Goal: Communication & Community: Answer question/provide support

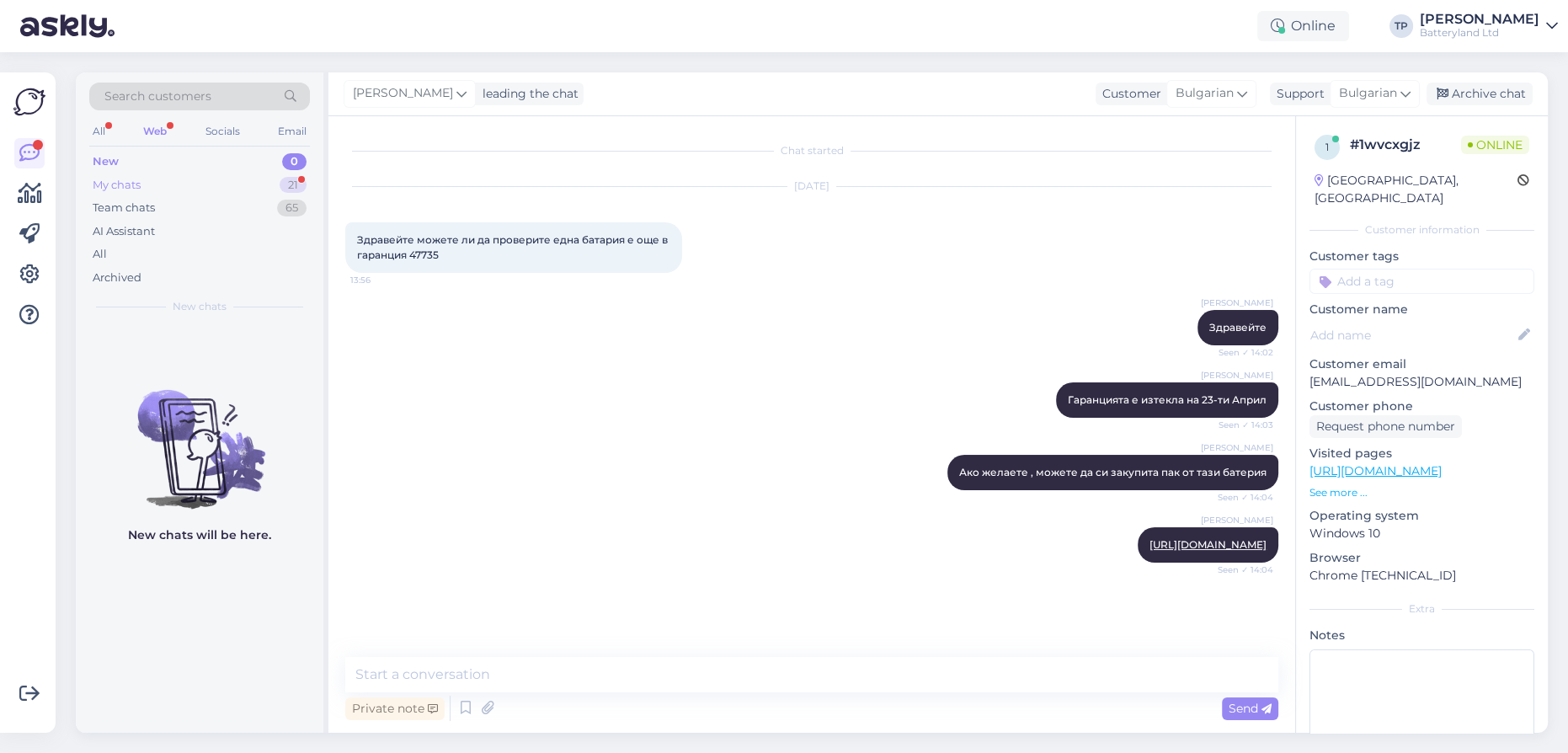
click at [199, 181] on div "My chats 21" at bounding box center [200, 185] width 221 height 24
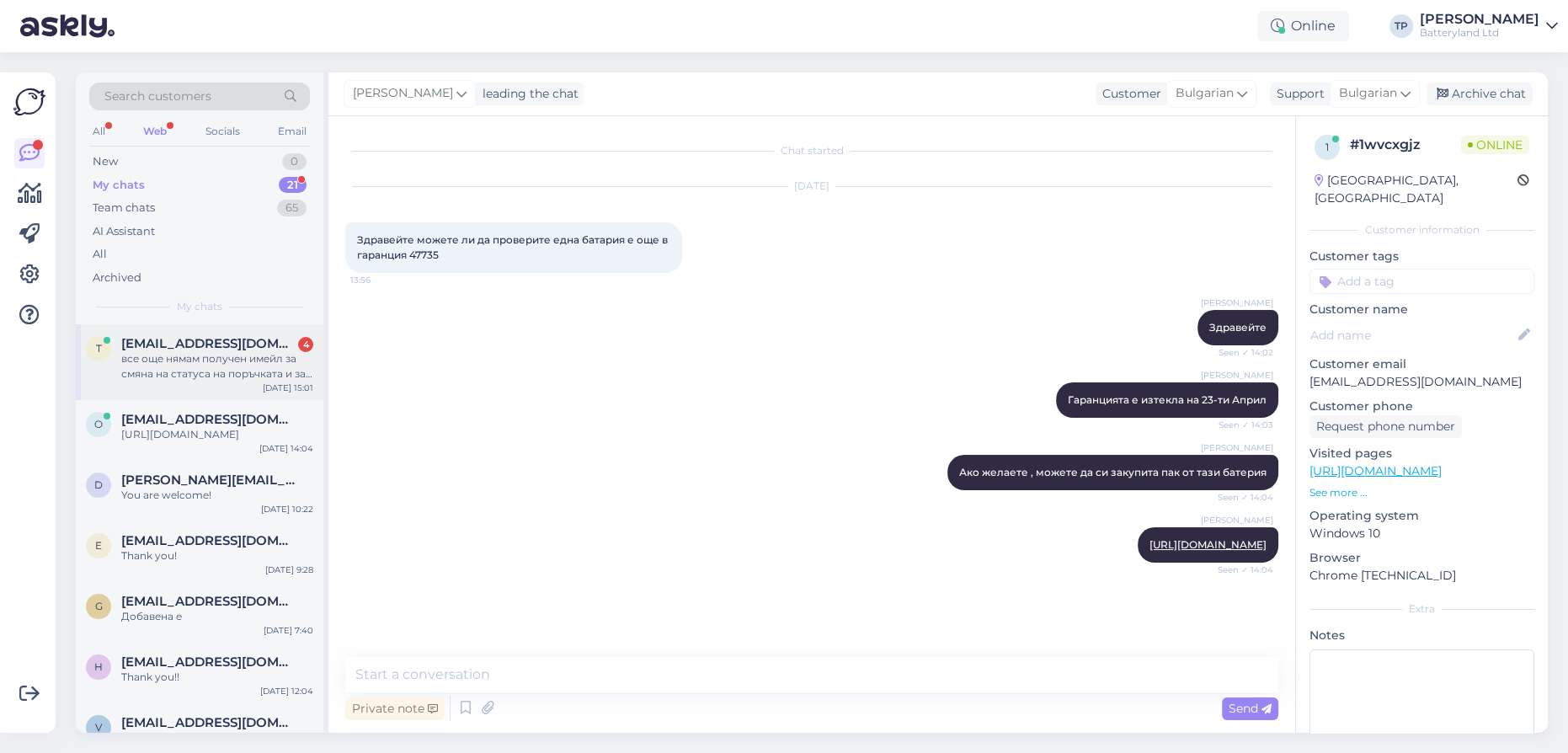
click at [212, 356] on div "[EMAIL_ADDRESS][DOMAIN_NAME] 4 все още нямам получен имейл за смяна на статуса …" at bounding box center [217, 359] width 192 height 46
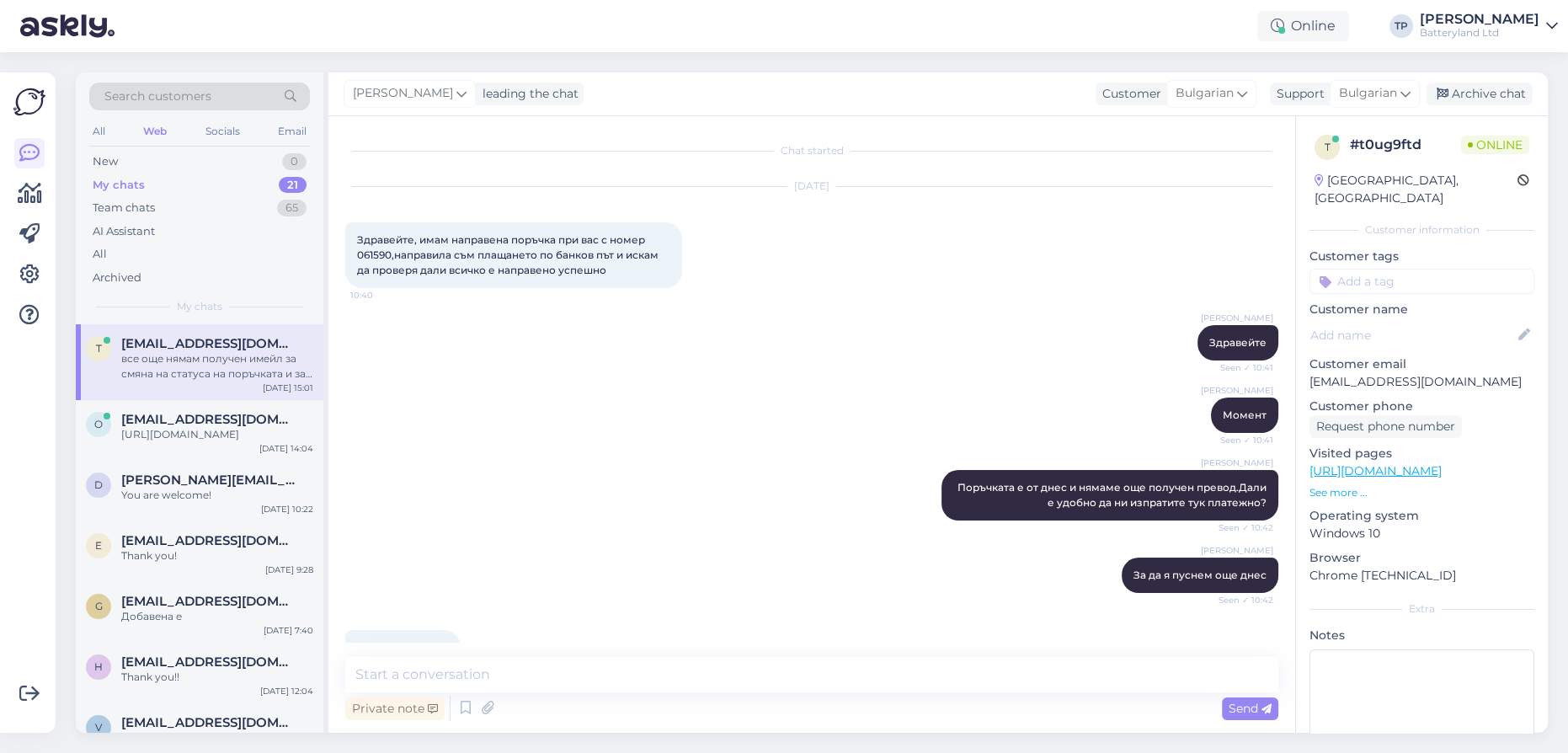
scroll to position [1801, 0]
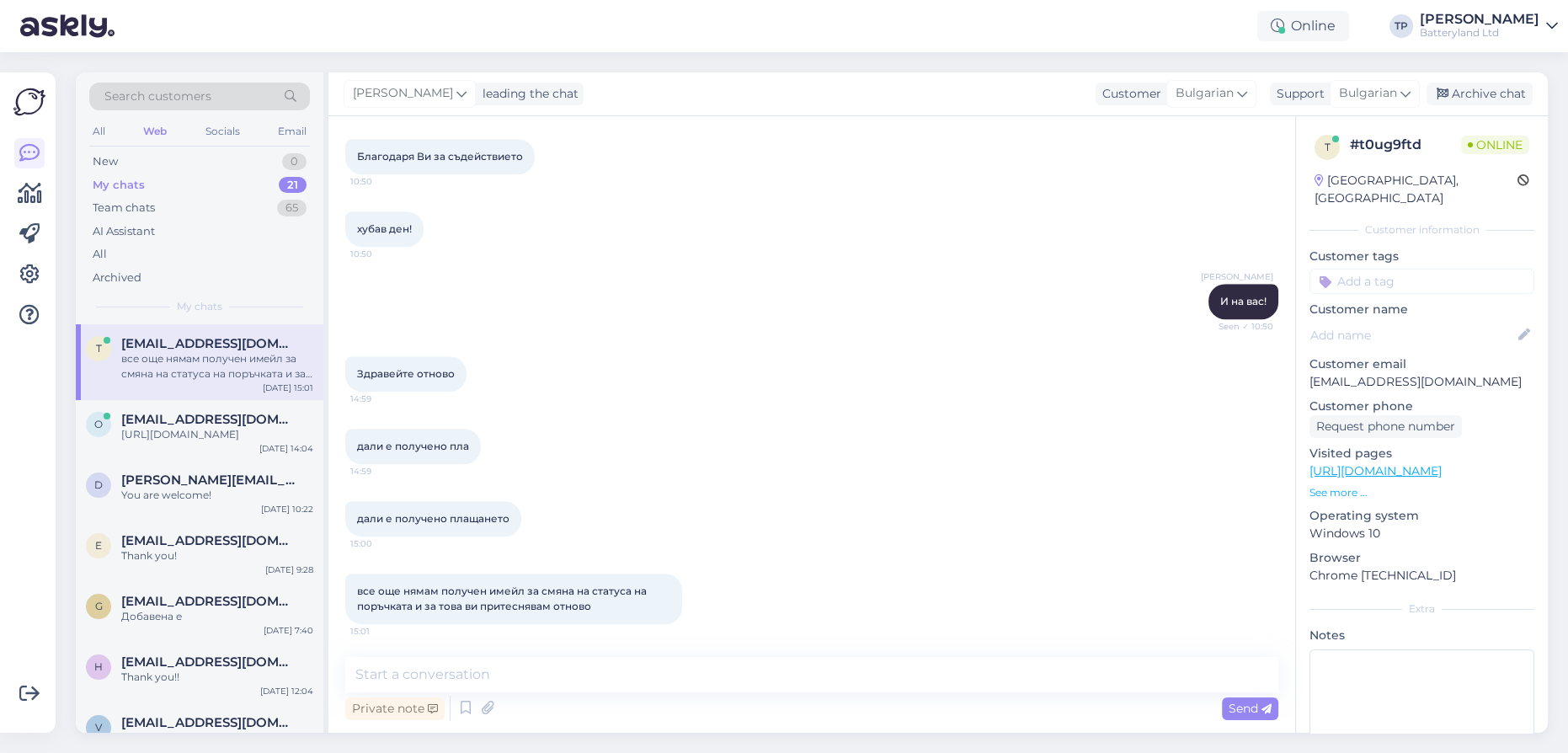
click at [850, 52] on div "Search customers All Web Socials Email New 0 My chats 21 Team chats 65 AI Assis…" at bounding box center [816, 402] width 1502 height 700
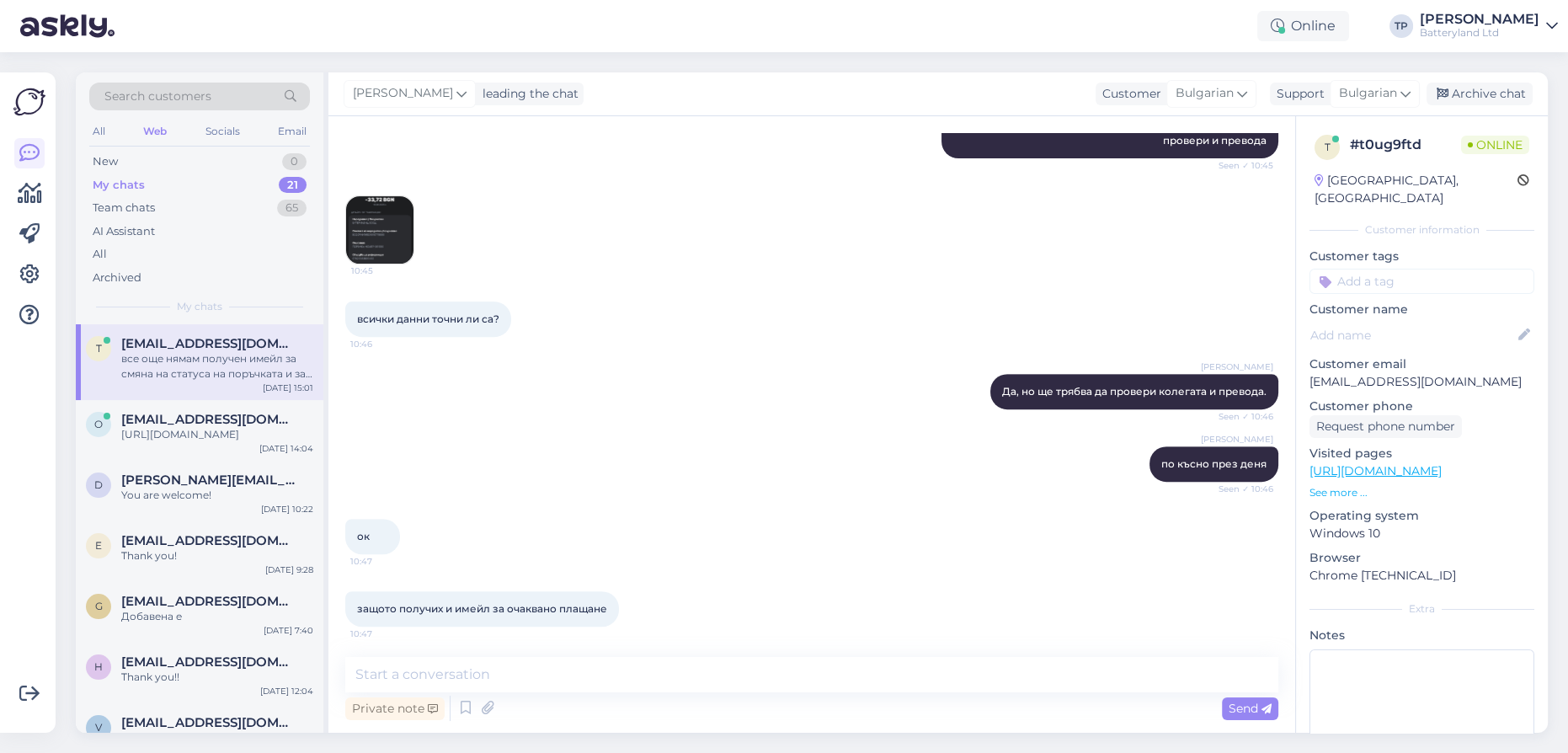
scroll to position [883, 0]
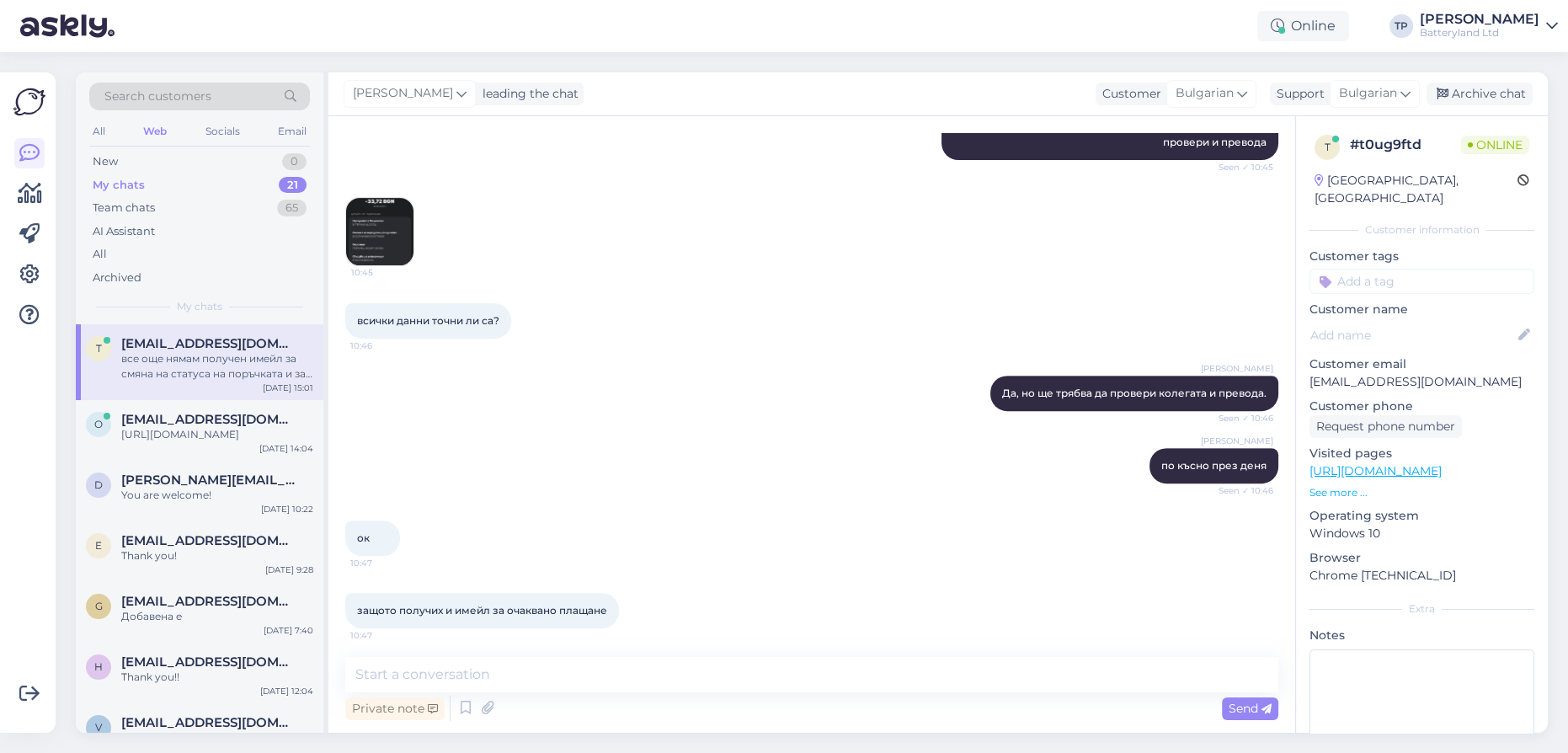
click at [386, 232] on img at bounding box center [380, 232] width 68 height 68
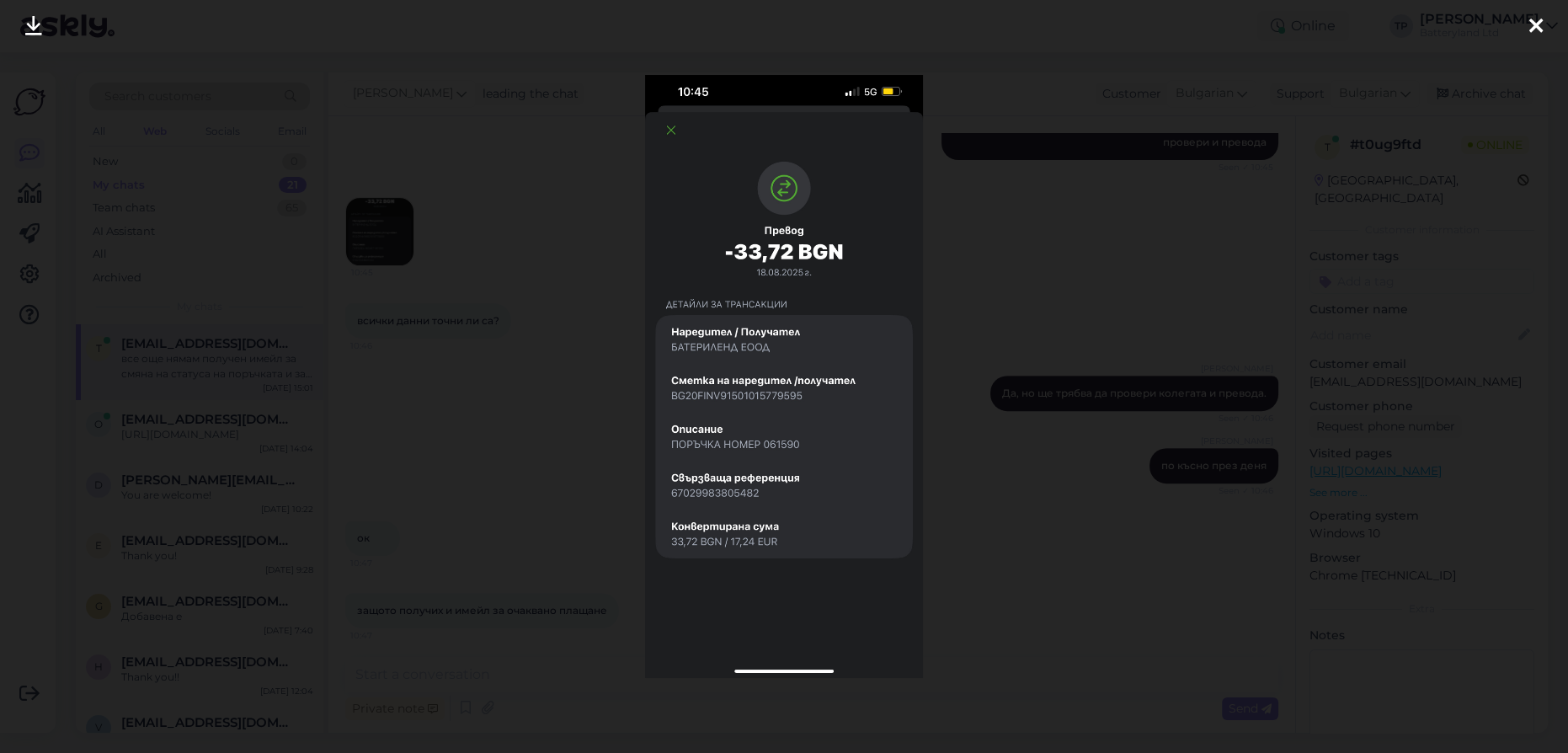
click at [443, 282] on div at bounding box center [784, 376] width 1568 height 753
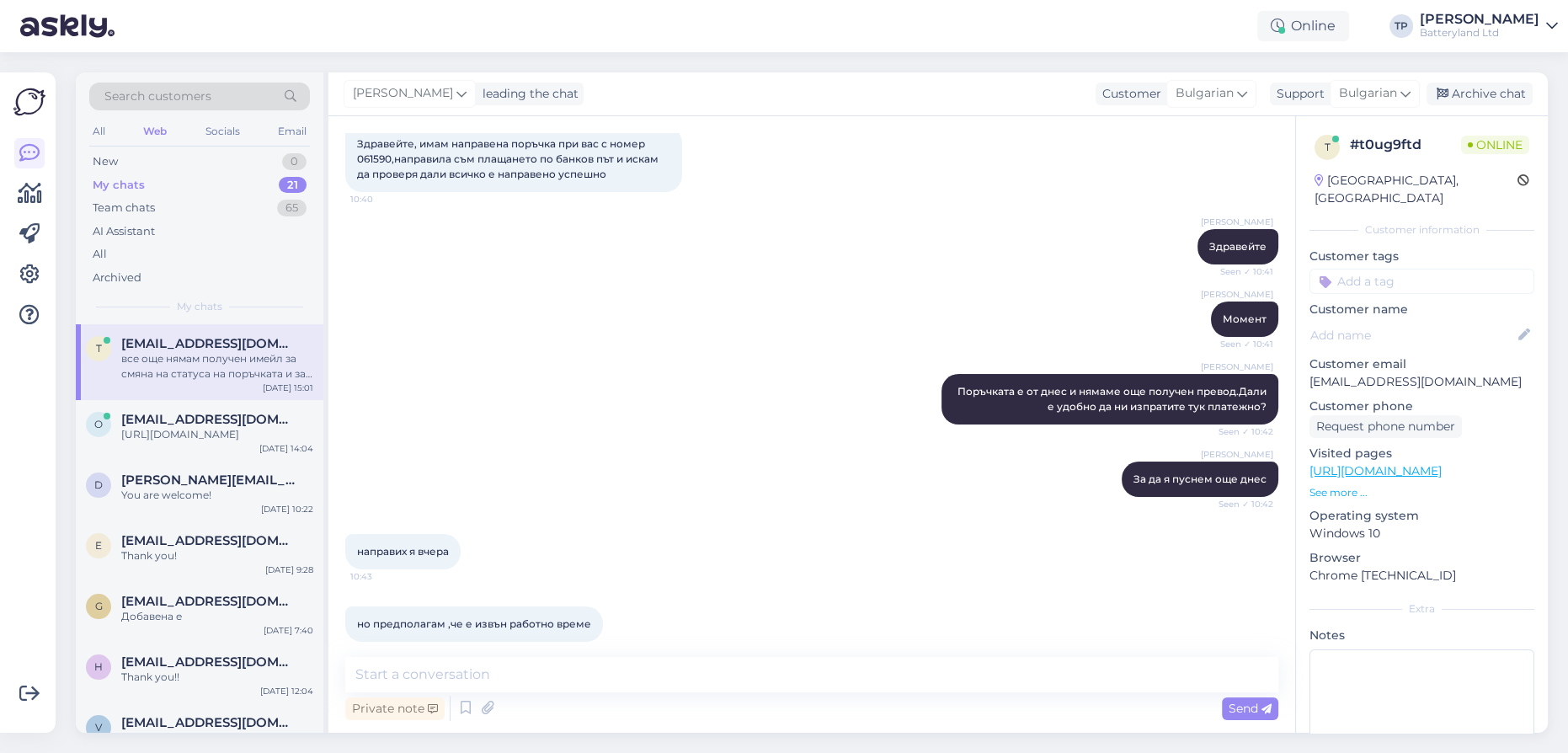
scroll to position [0, 0]
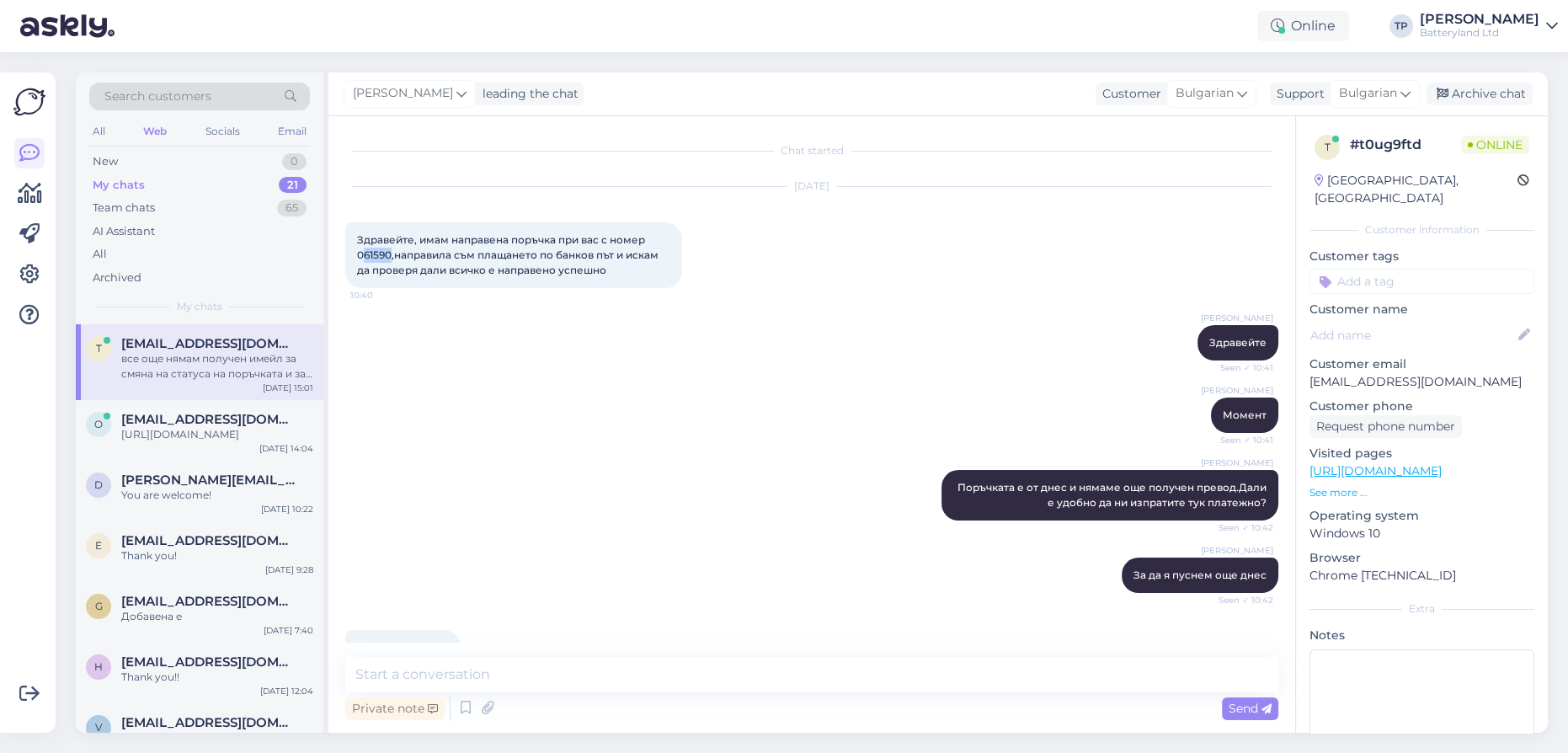
drag, startPoint x: 364, startPoint y: 255, endPoint x: 393, endPoint y: 255, distance: 29.0
click at [393, 255] on span "Здравейте, имам направена поръчка при вас с номер 061590,направила съм плащанет…" at bounding box center [509, 254] width 304 height 43
copy span "61590"
click at [937, 60] on div "Search customers All Web Socials Email New 0 My chats 21 Team chats 65 AI Assis…" at bounding box center [816, 402] width 1502 height 700
click at [442, 673] on textarea at bounding box center [812, 674] width 933 height 36
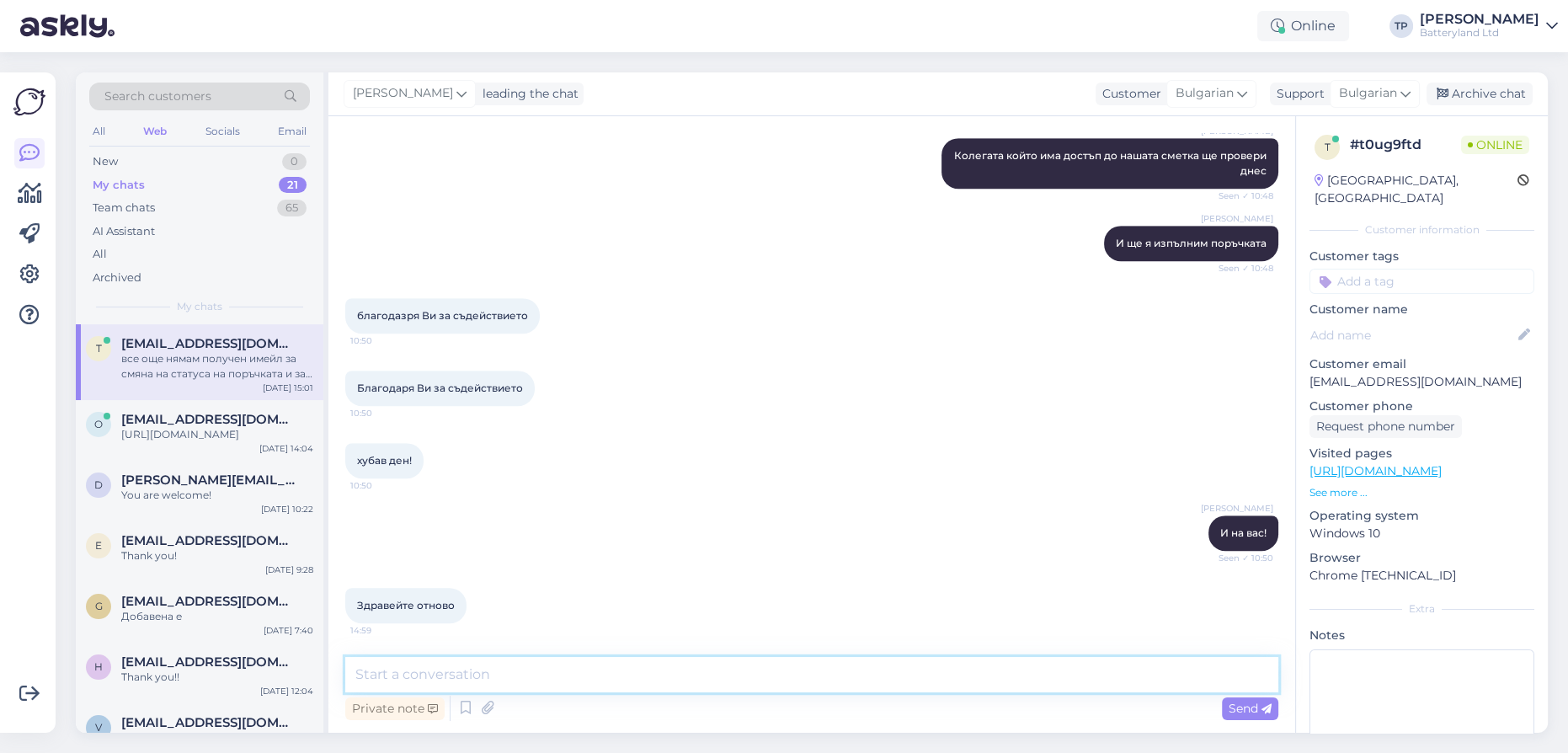
scroll to position [1801, 0]
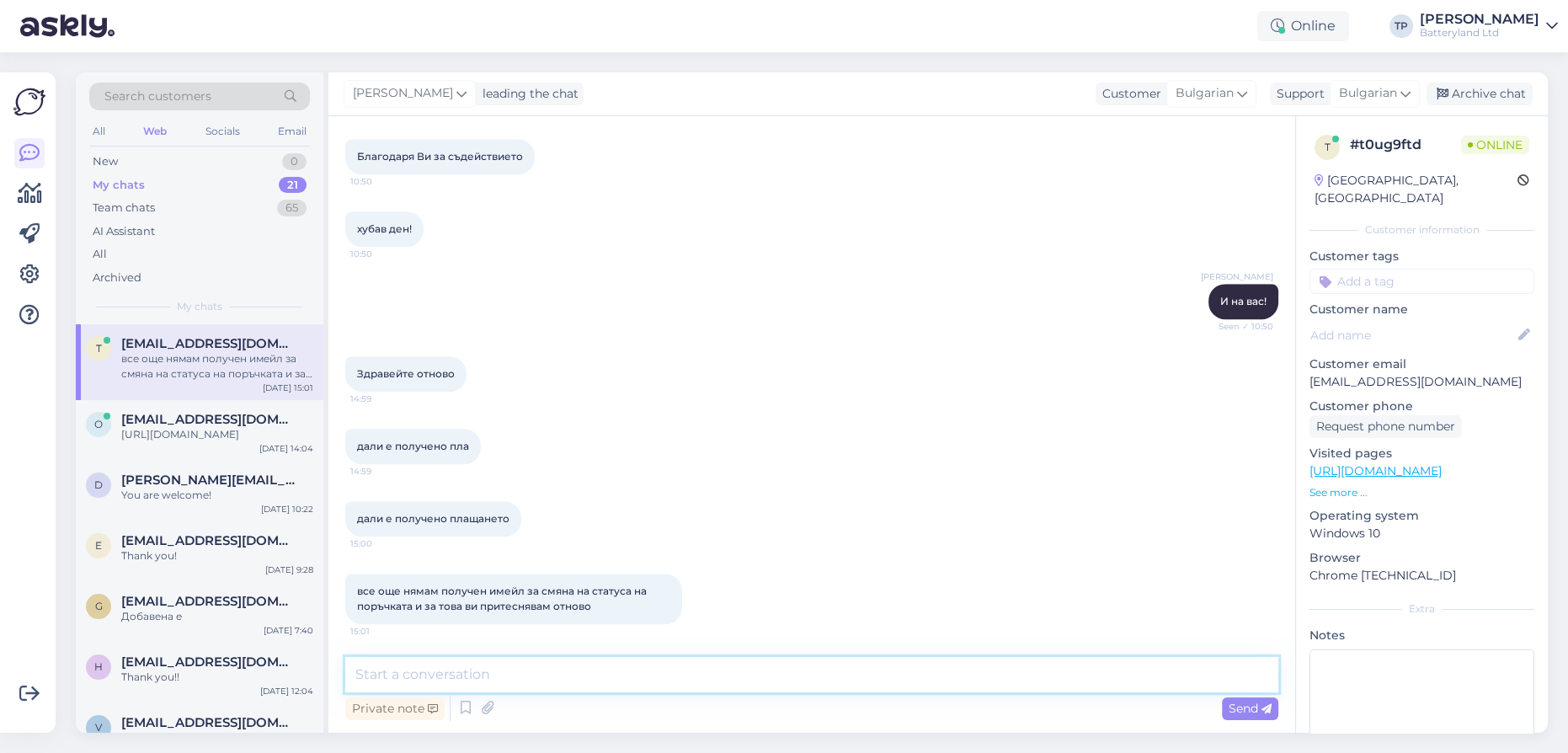
click at [543, 668] on textarea at bounding box center [812, 674] width 933 height 36
type textarea "Z"
type textarea "Здравейте"
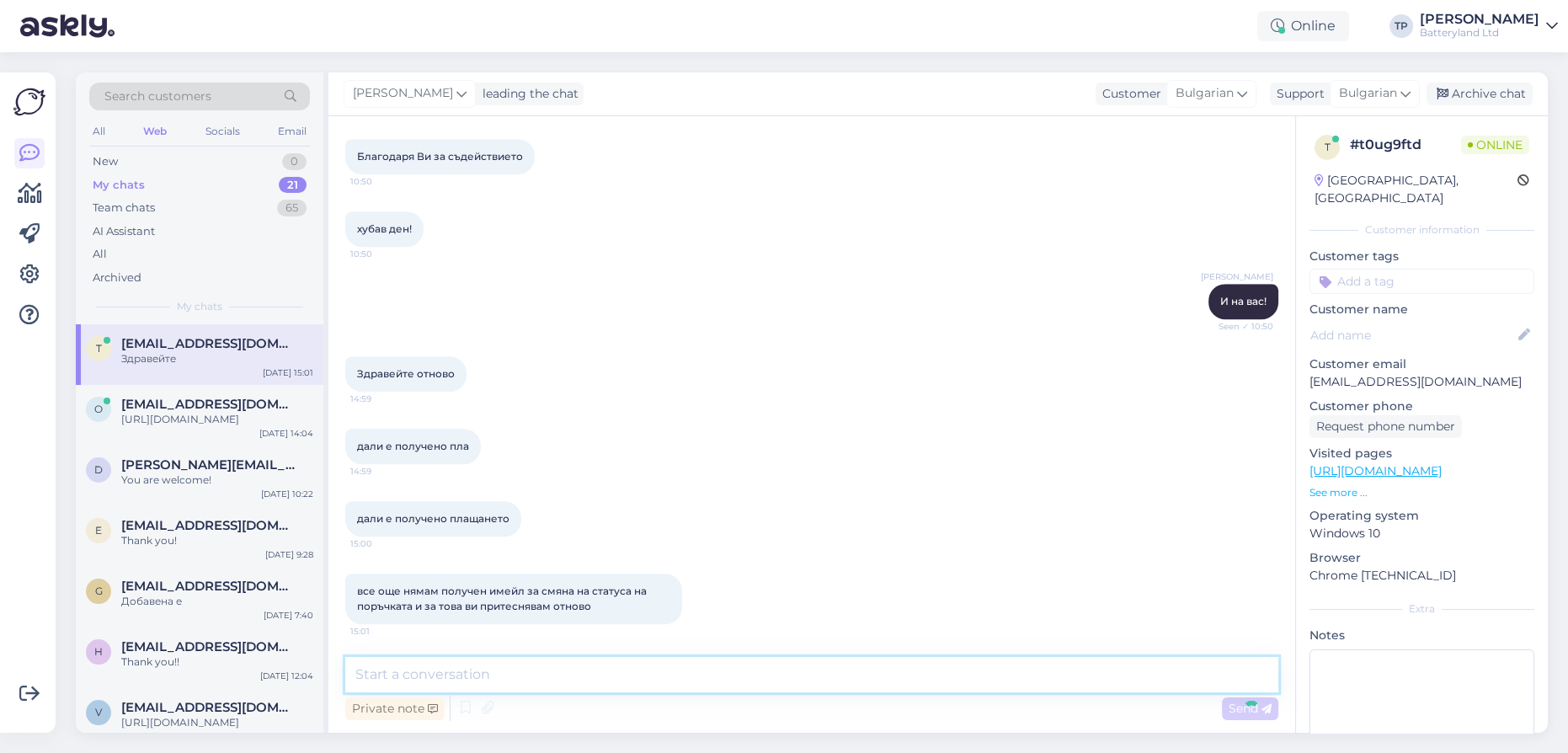
scroll to position [1874, 0]
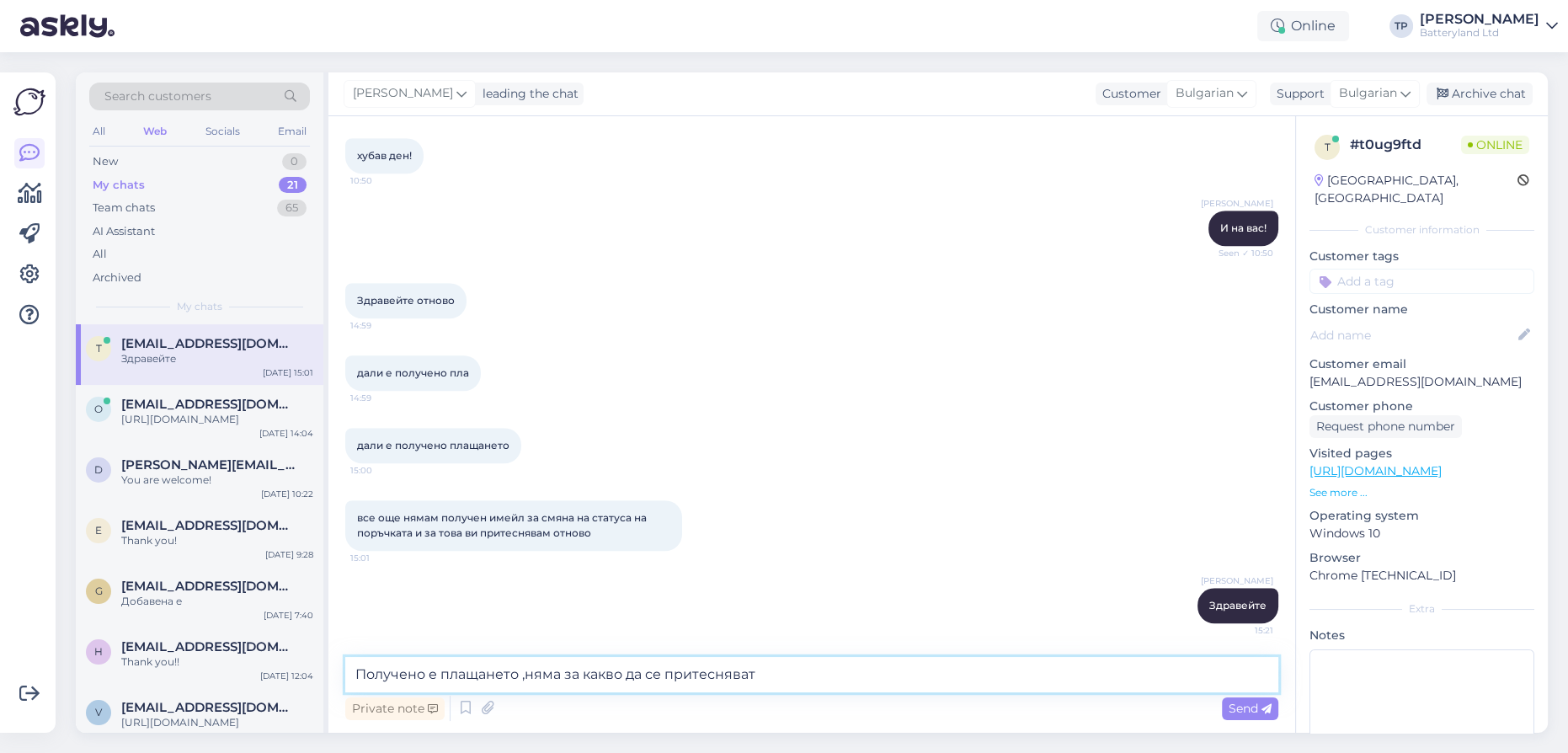
type textarea "Получено е плащането ,няма за какво да се притеснявате"
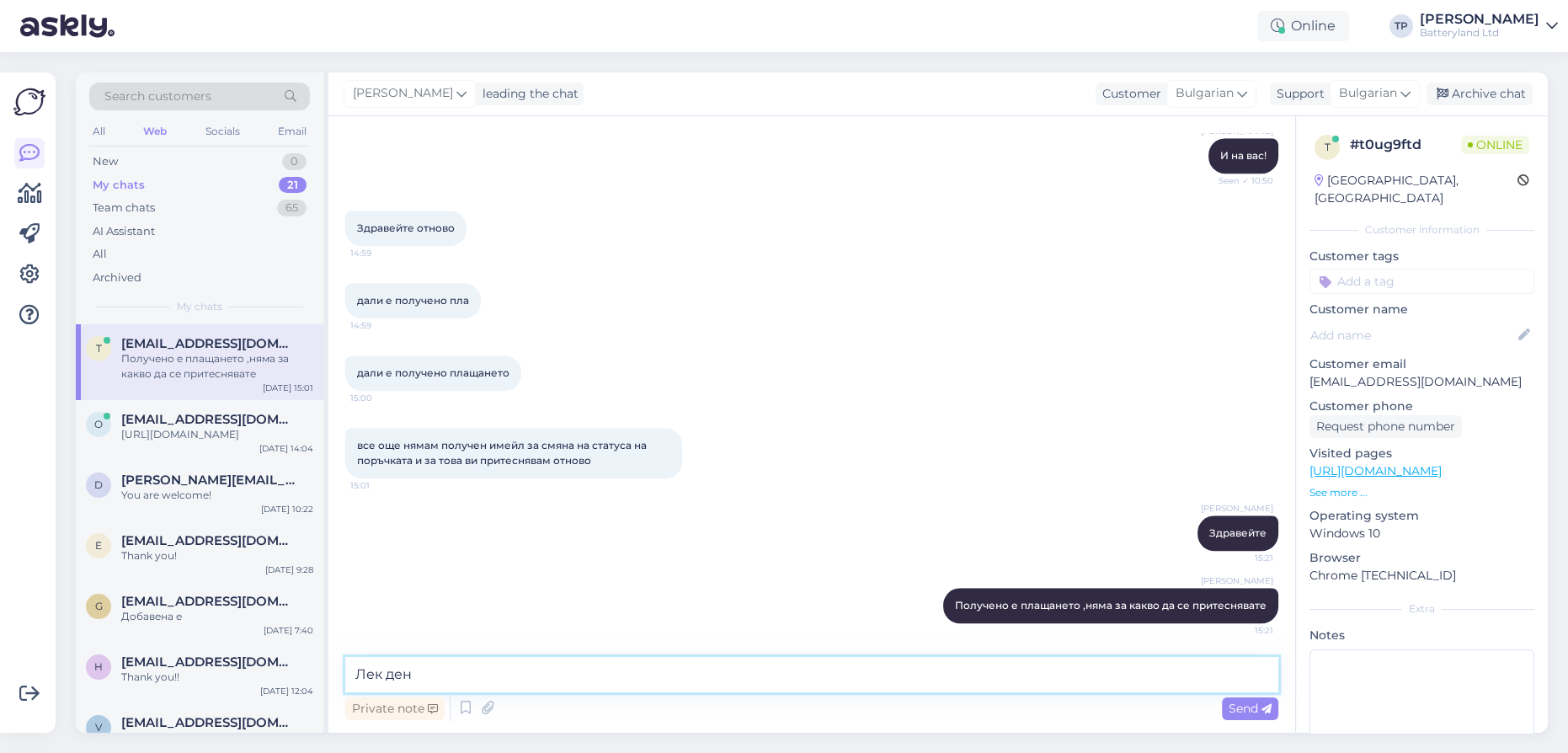
type textarea "Лек ден!"
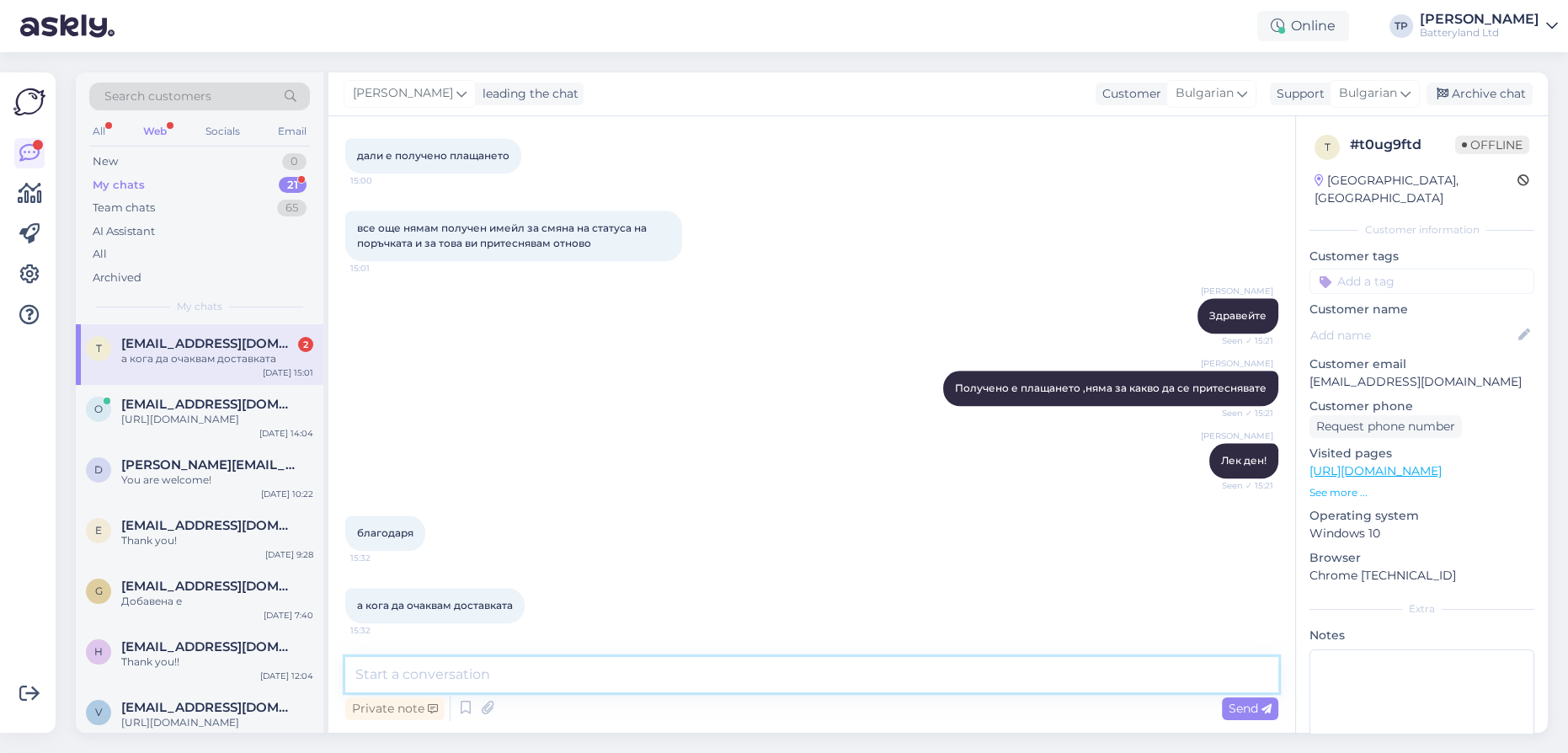
scroll to position [2162, 0]
type textarea "Ако успеем да я пуснем днес , утре. Ако не ще остане за сряда"
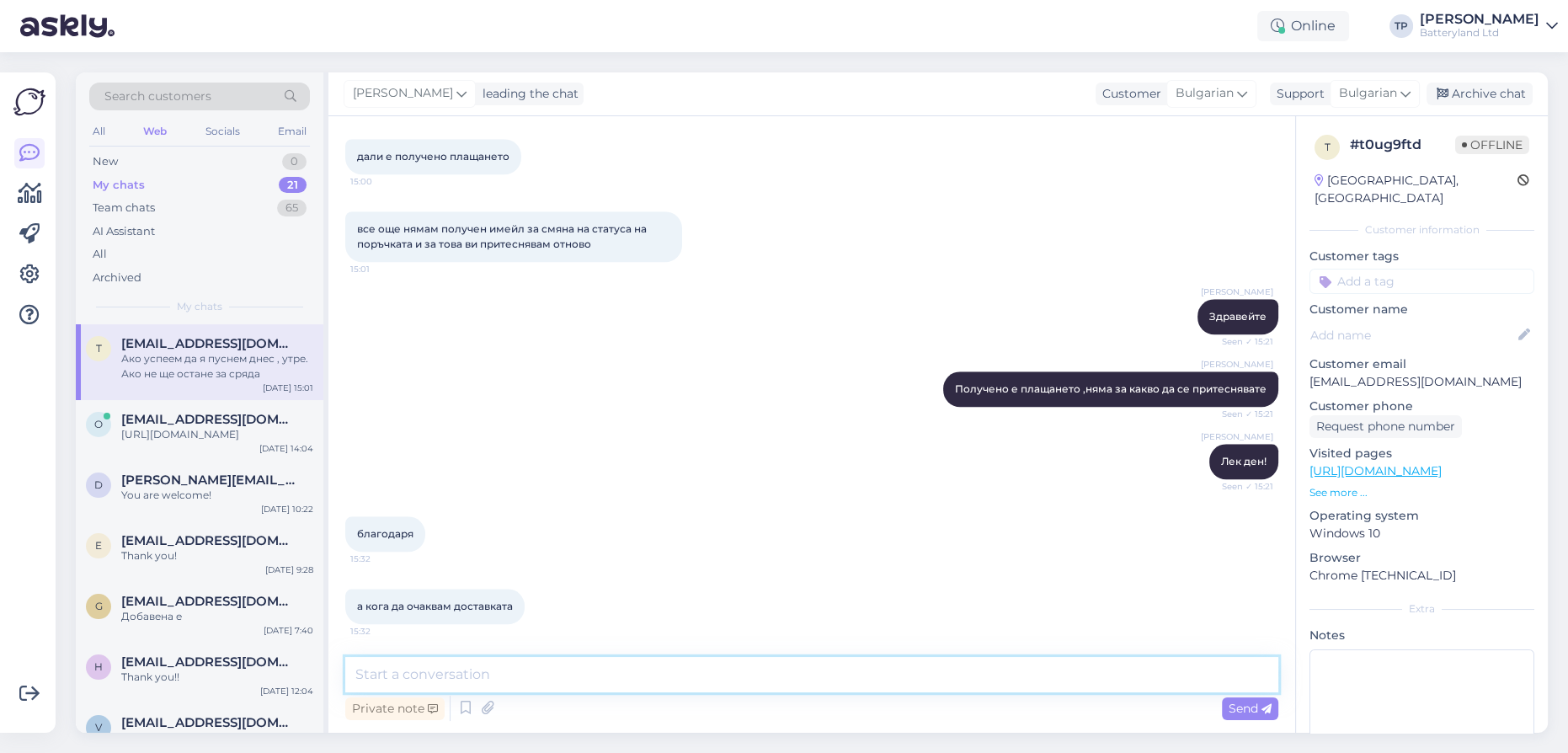
scroll to position [2251, 0]
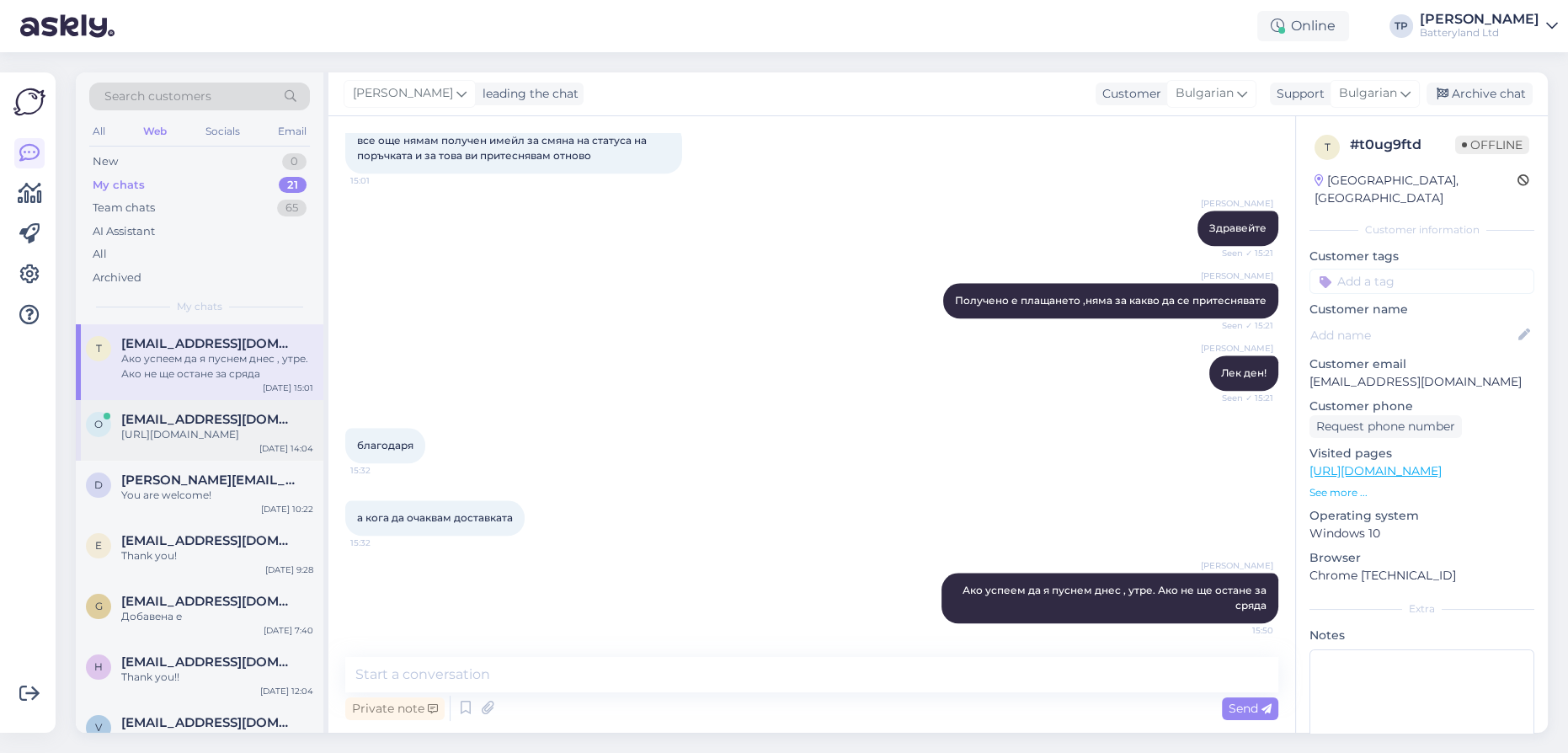
click at [169, 413] on div "[EMAIL_ADDRESS][DOMAIN_NAME] [URL][DOMAIN_NAME]" at bounding box center [217, 426] width 192 height 30
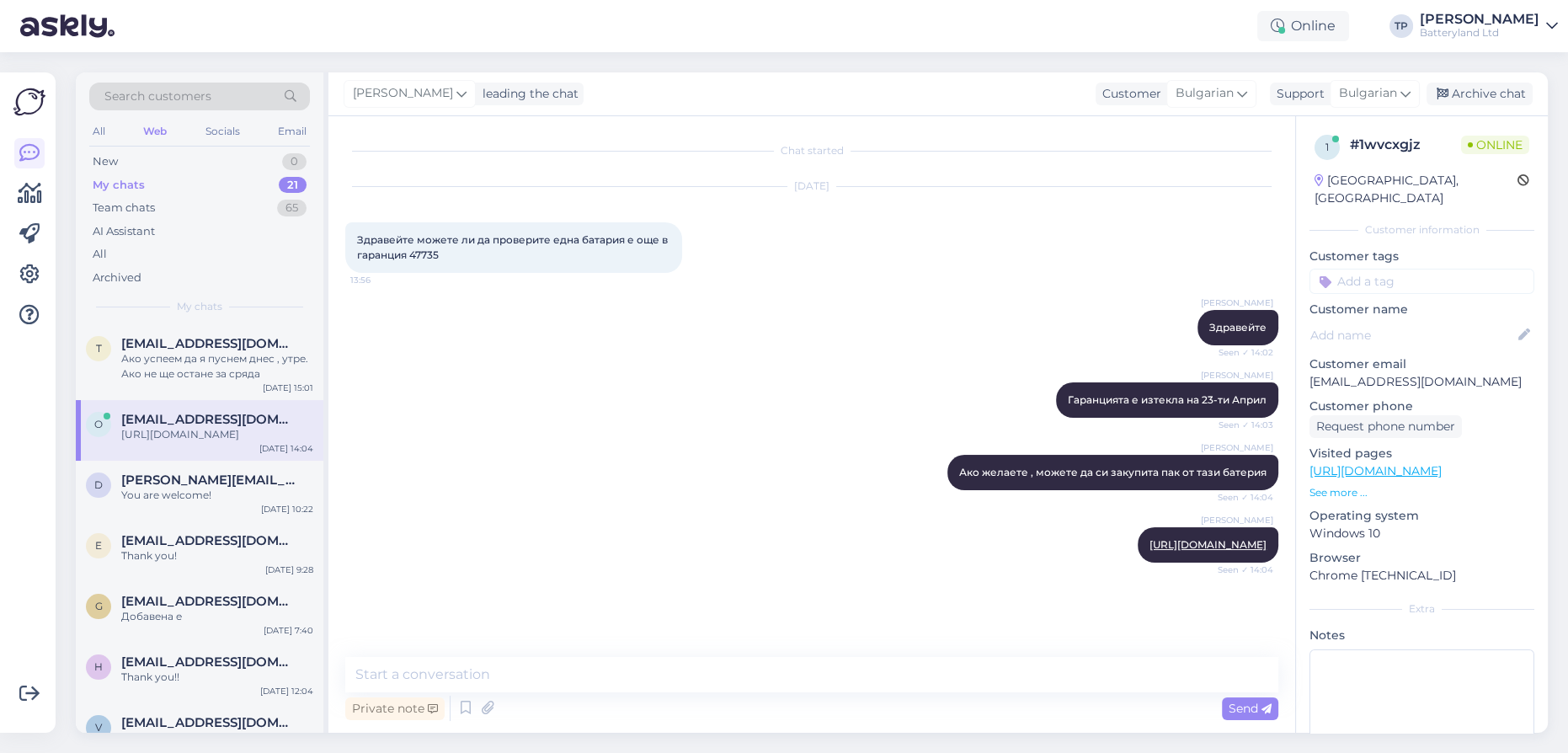
scroll to position [0, 0]
